Goal: Task Accomplishment & Management: Manage account settings

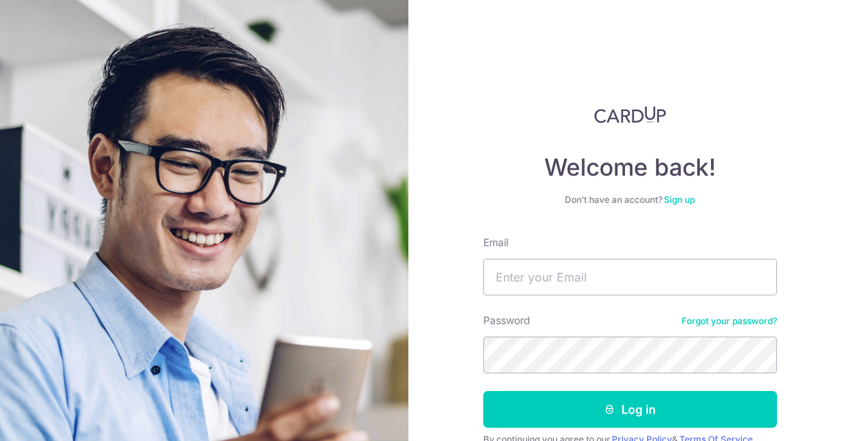
type input "[EMAIL_ADDRESS][DOMAIN_NAME]"
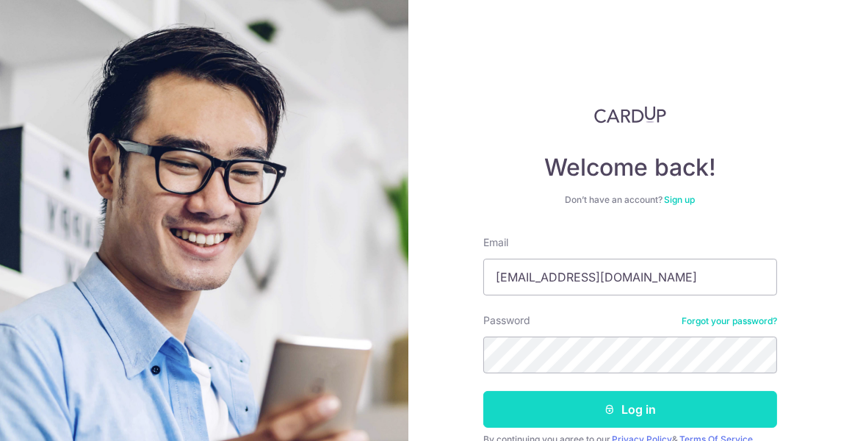
click at [725, 402] on button "Log in" at bounding box center [630, 409] width 294 height 37
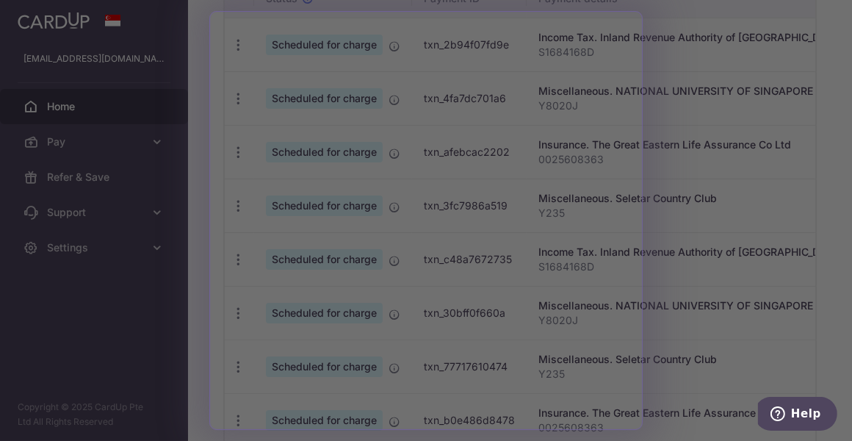
scroll to position [512, 0]
click at [747, 194] on div at bounding box center [430, 222] width 860 height 445
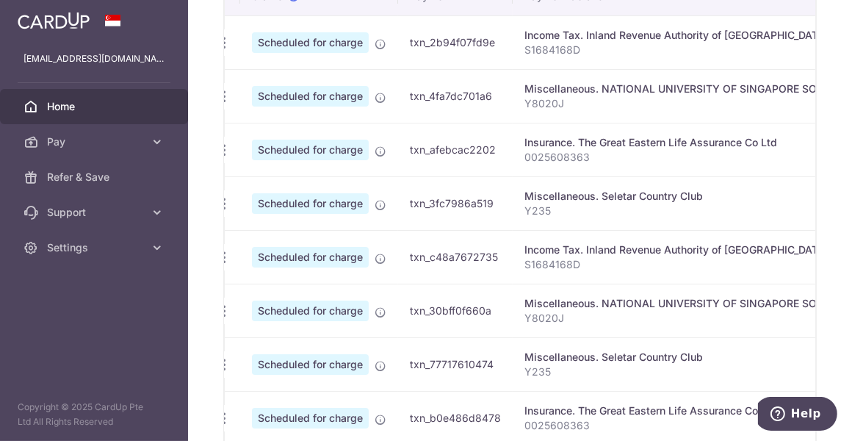
scroll to position [0, 0]
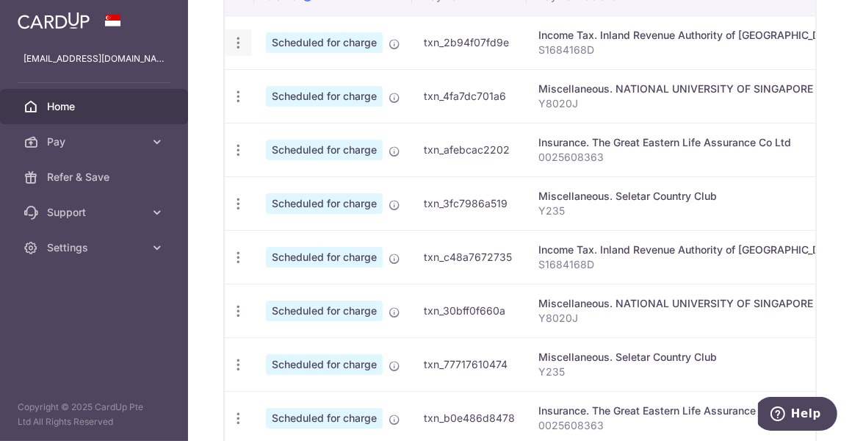
click at [240, 51] on icon "button" at bounding box center [238, 42] width 15 height 15
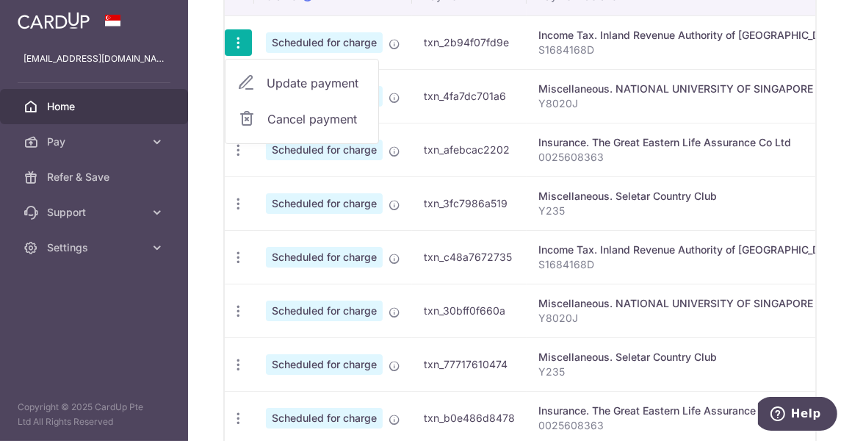
click at [288, 92] on span "Update payment" at bounding box center [317, 83] width 100 height 18
radio input "true"
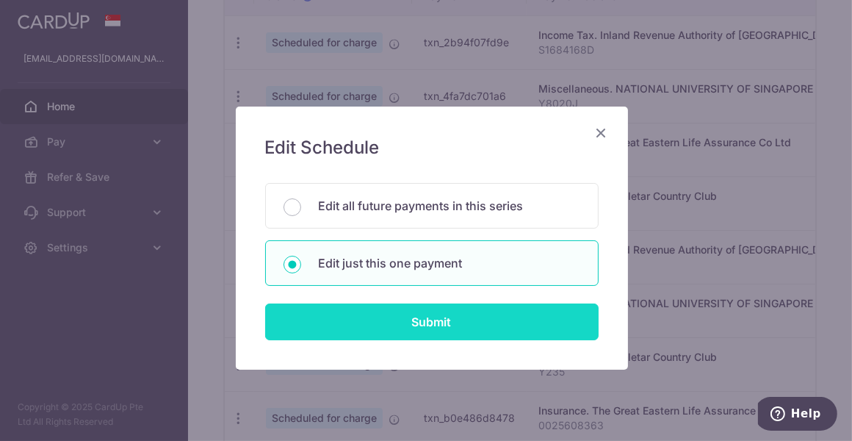
click at [456, 326] on input "Submit" at bounding box center [431, 321] width 333 height 37
radio input "true"
type input "800.00"
type input "[DATE]"
type input "S1684168D"
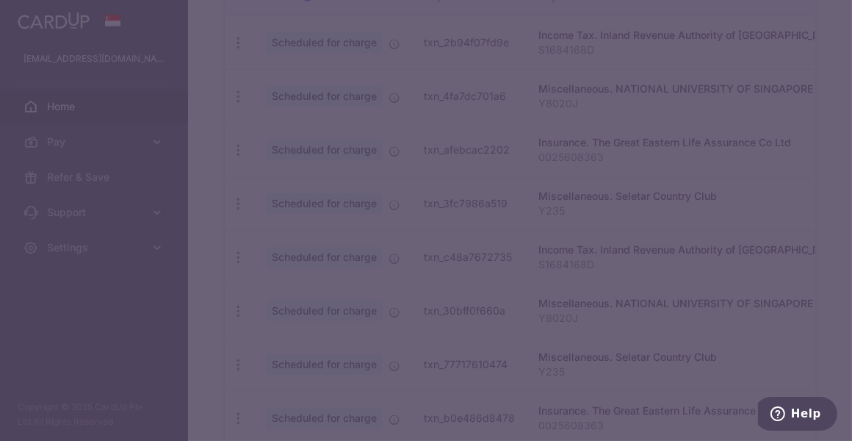
type input "VTAX25R"
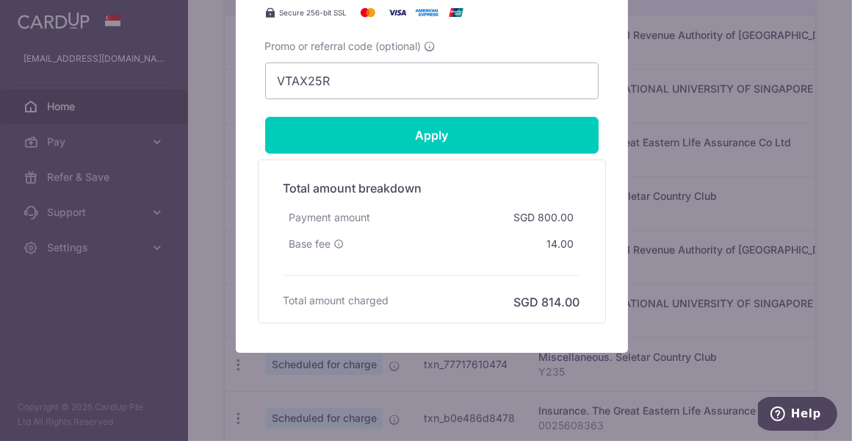
scroll to position [732, 0]
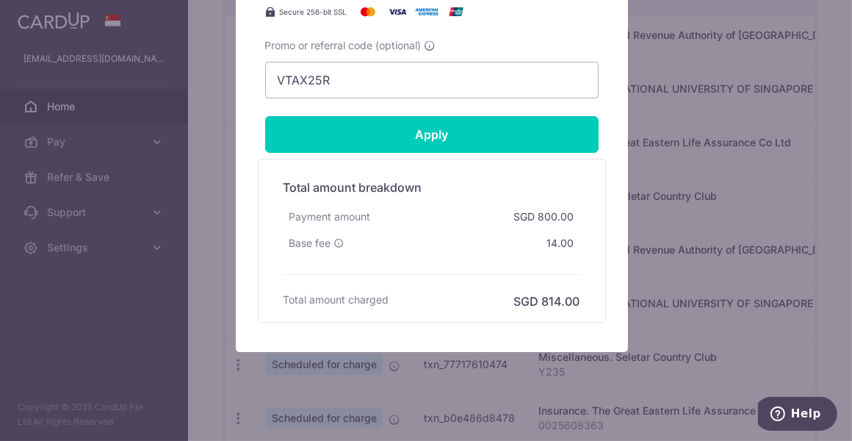
click at [693, 177] on div "Edit payment By clicking apply, you will make changes to all payments to Inland…" at bounding box center [426, 220] width 852 height 441
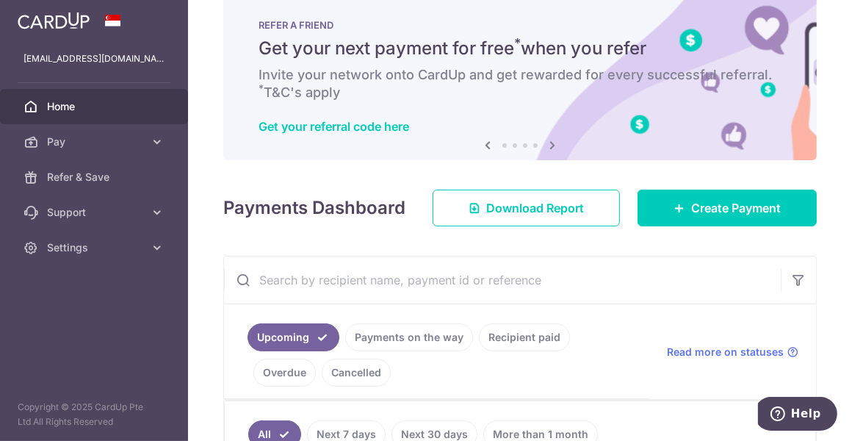
scroll to position [0, 0]
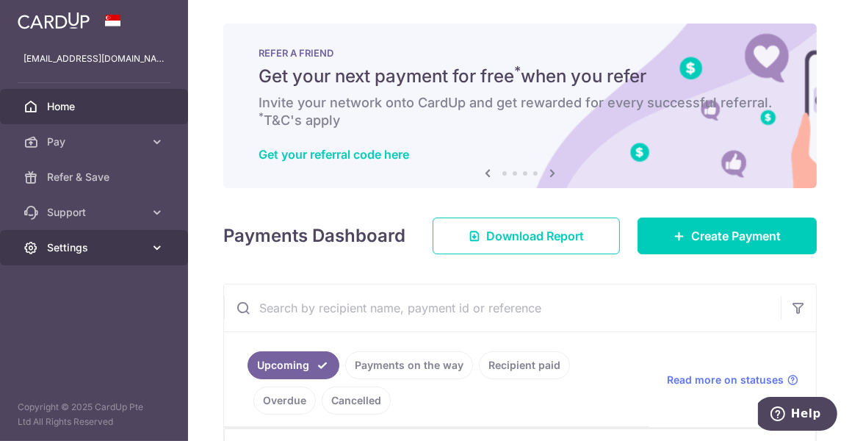
click at [144, 250] on link "Settings" at bounding box center [94, 247] width 188 height 35
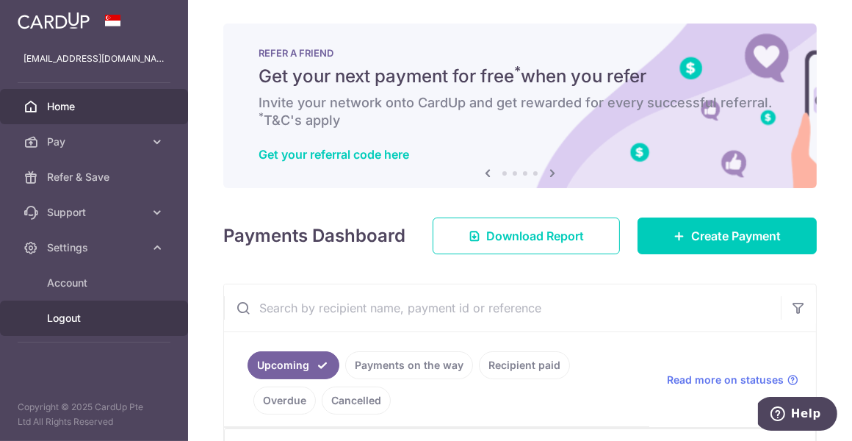
click at [79, 323] on span "Logout" at bounding box center [95, 318] width 97 height 15
